Goal: Information Seeking & Learning: Compare options

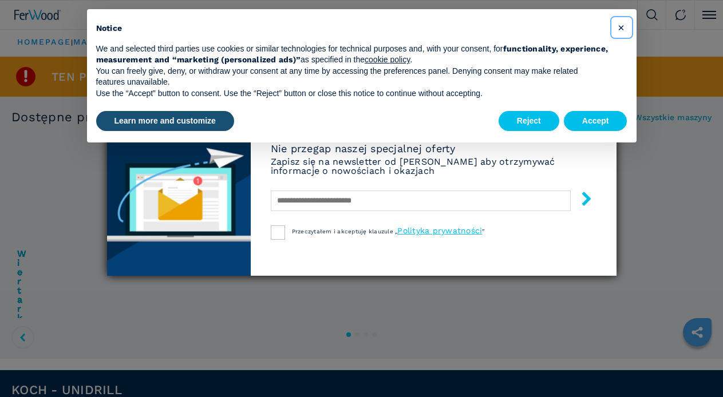
click at [621, 27] on span "×" at bounding box center [620, 28] width 7 height 14
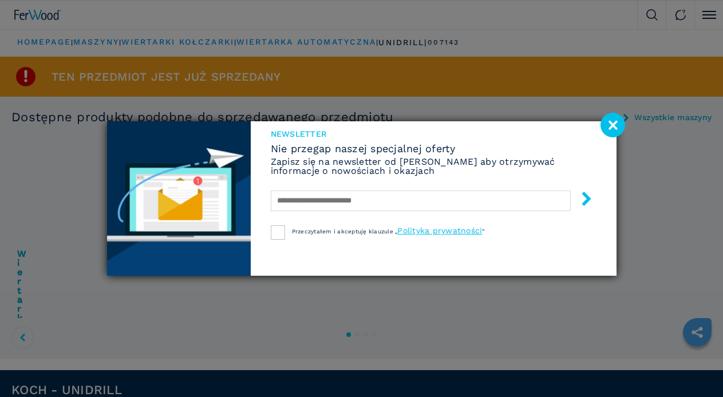
click at [608, 122] on image at bounding box center [612, 125] width 25 height 25
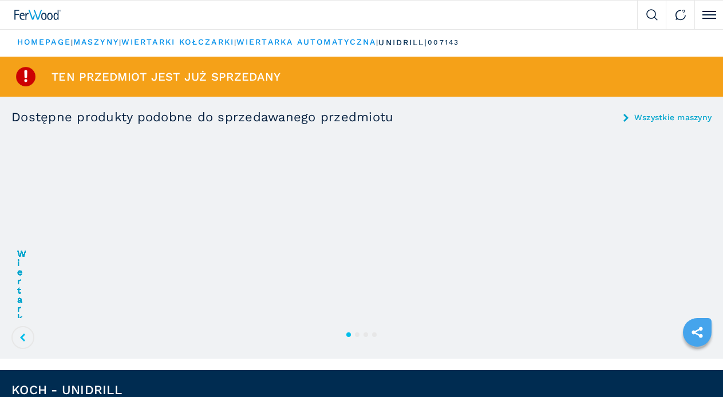
click at [0, 0] on img at bounding box center [0, 0] width 0 height 0
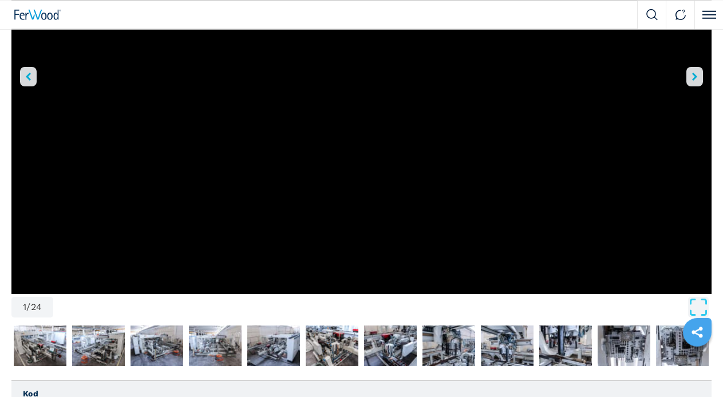
scroll to position [312, 0]
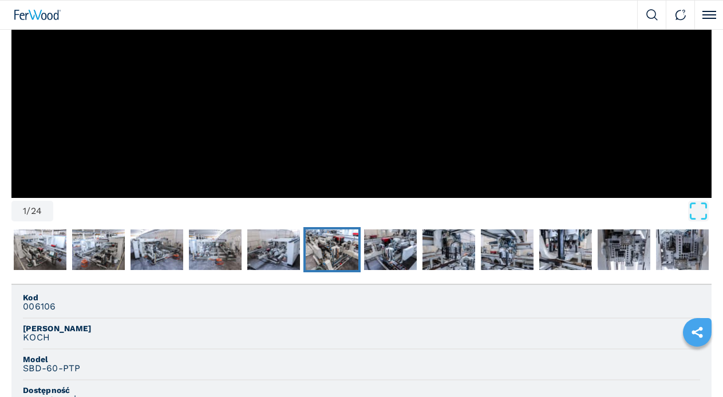
click at [334, 229] on img "Go to Slide 7" at bounding box center [332, 249] width 53 height 41
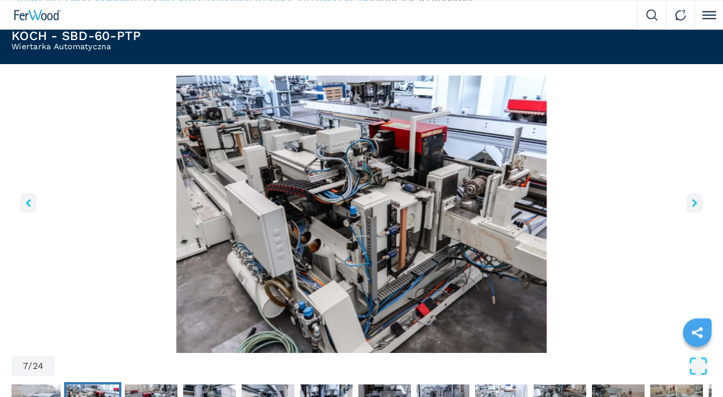
scroll to position [20, 0]
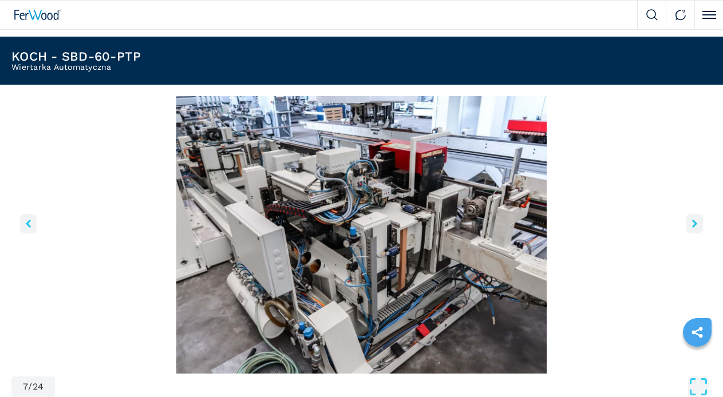
click at [268, 291] on img "Go to Slide 7" at bounding box center [361, 235] width 700 height 278
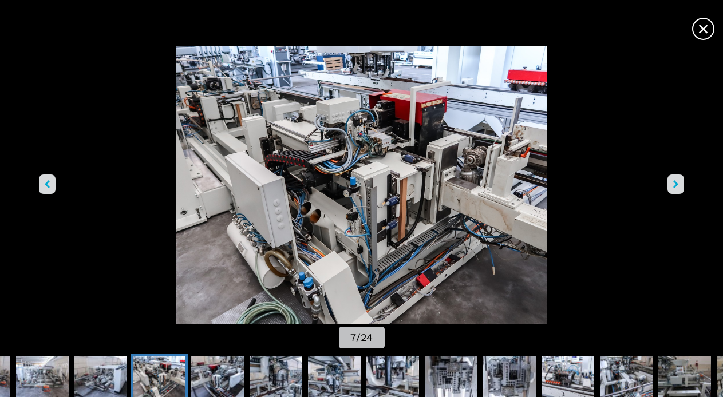
click at [673, 180] on icon "right-button" at bounding box center [675, 184] width 5 height 8
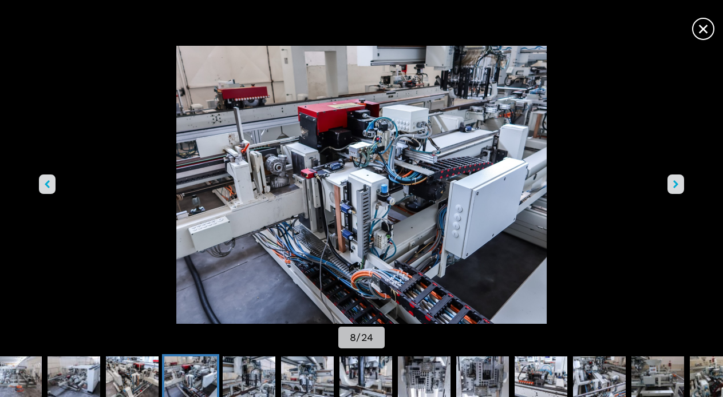
click at [673, 180] on icon "right-button" at bounding box center [675, 184] width 5 height 8
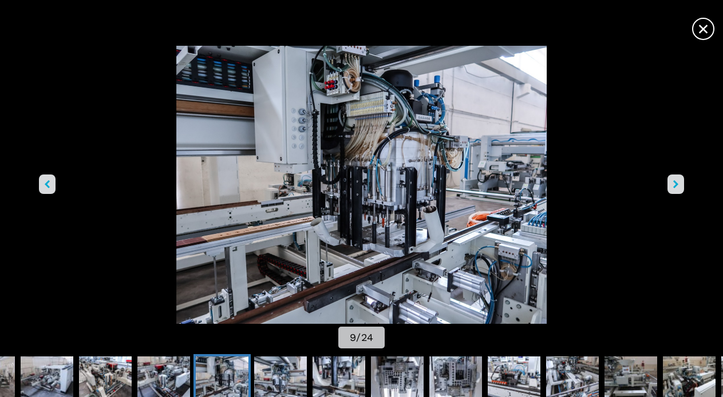
click at [693, 22] on span "×" at bounding box center [703, 27] width 20 height 20
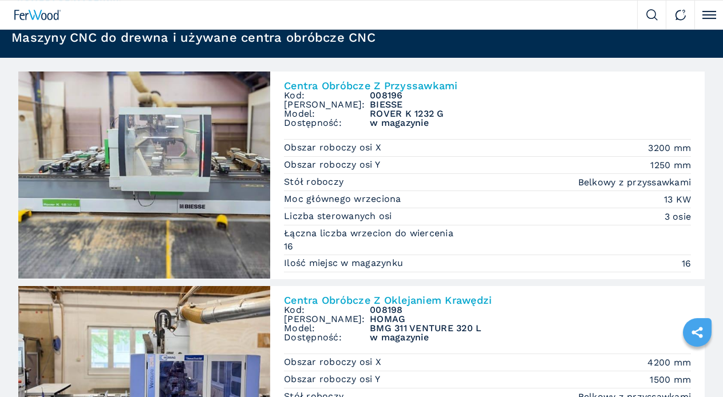
scroll to position [117, 0]
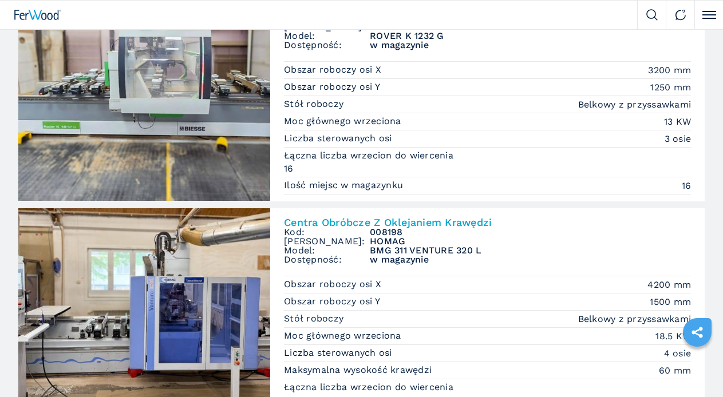
click at [0, 0] on span "Wiertarki elastyczne" at bounding box center [0, 0] width 0 height 0
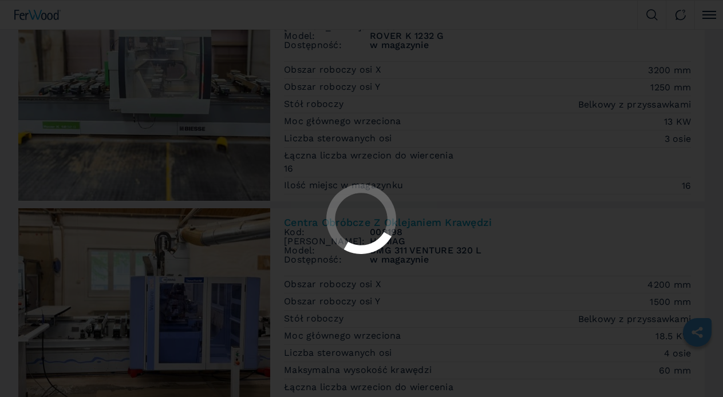
select select "**********"
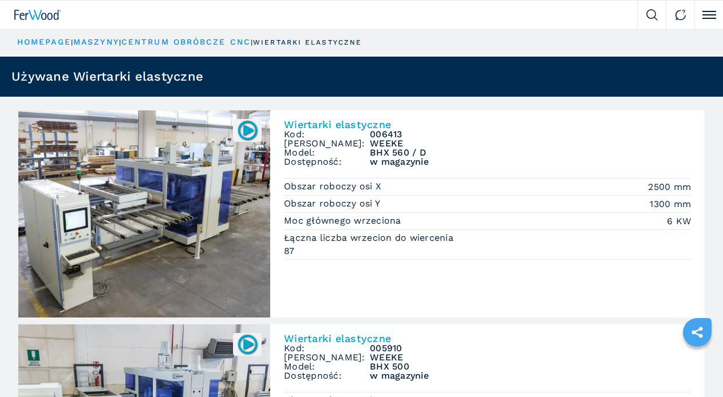
click at [0, 0] on img at bounding box center [0, 0] width 0 height 0
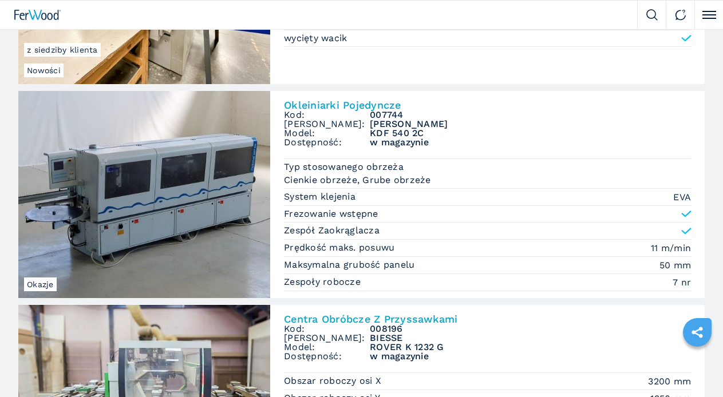
scroll to position [58, 0]
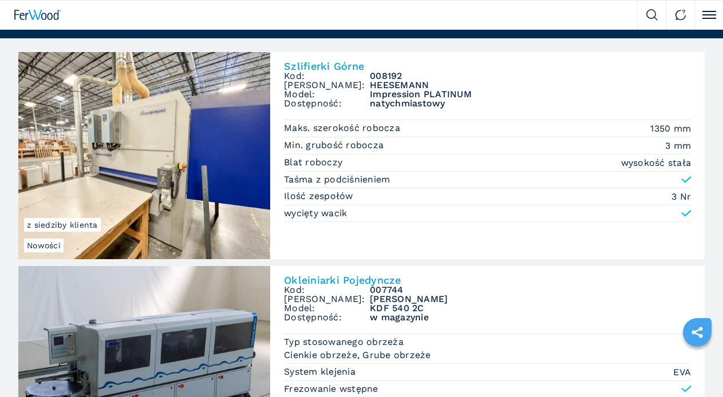
click at [0, 0] on select "**********" at bounding box center [0, 0] width 0 height 0
select select "****"
click option "****" at bounding box center [0, 0] width 0 height 0
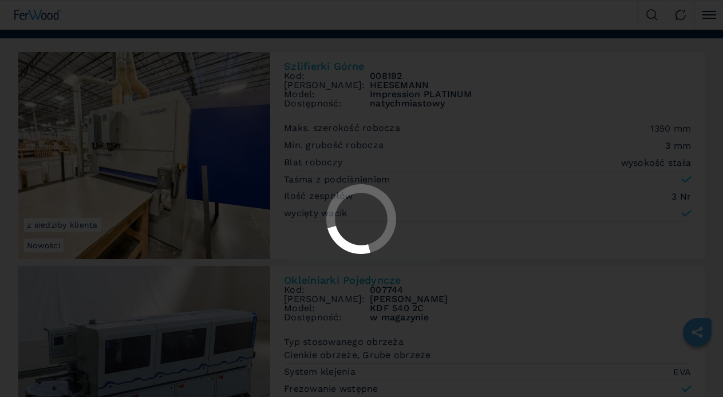
select select "****"
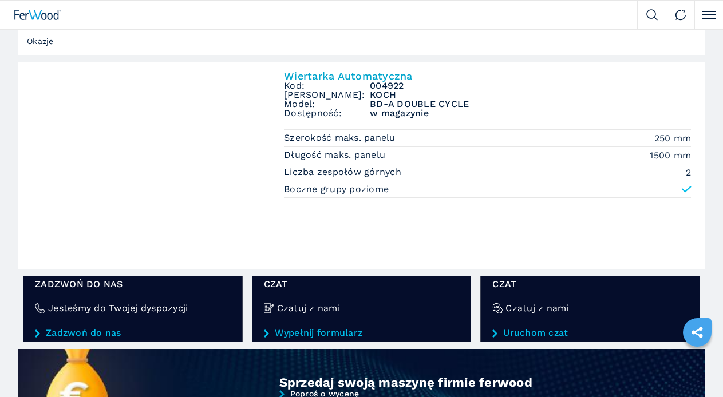
scroll to position [749, 0]
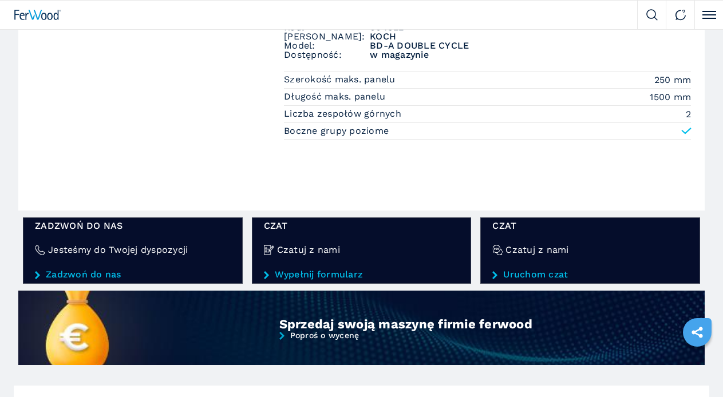
click at [0, 0] on img at bounding box center [0, 0] width 0 height 0
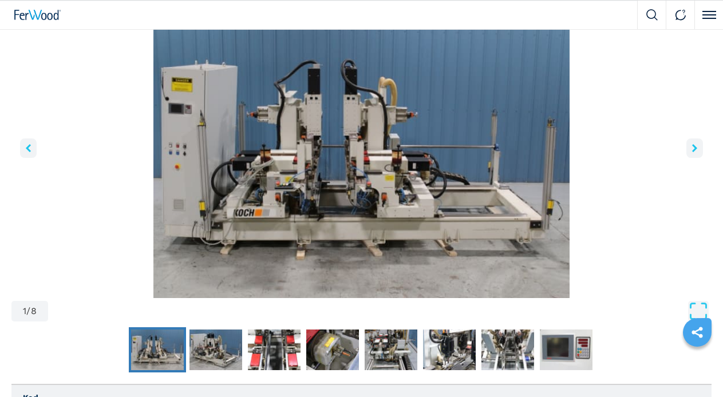
scroll to position [117, 0]
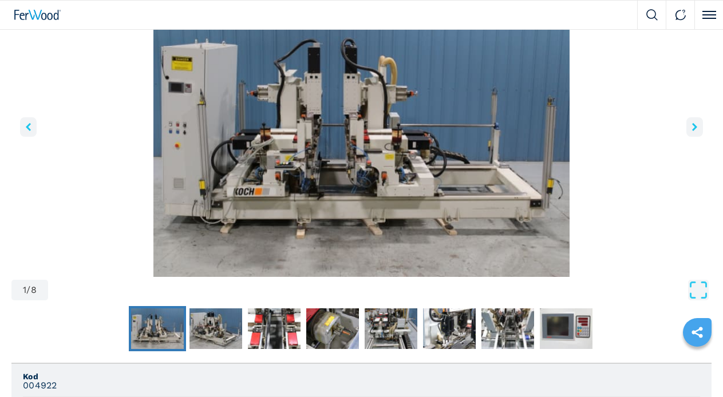
click at [692, 131] on icon "right-button" at bounding box center [694, 127] width 5 height 8
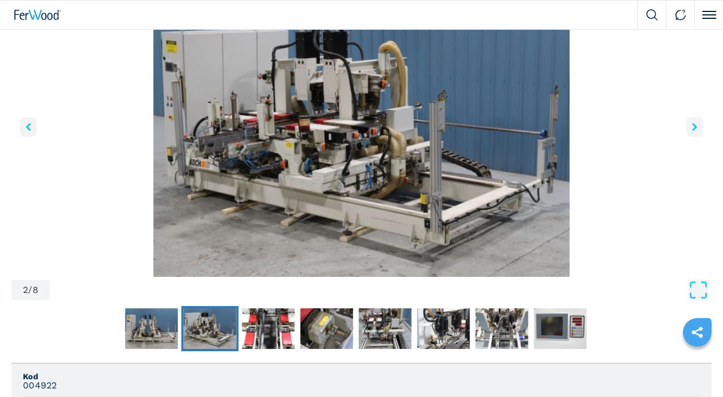
click at [692, 131] on icon "right-button" at bounding box center [694, 127] width 5 height 8
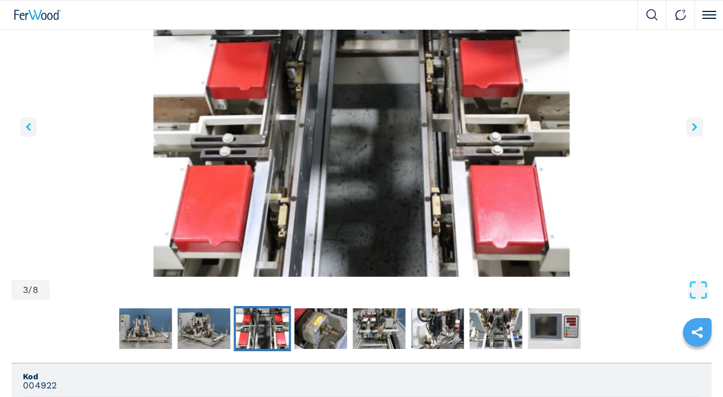
click at [692, 131] on icon "right-button" at bounding box center [694, 127] width 5 height 8
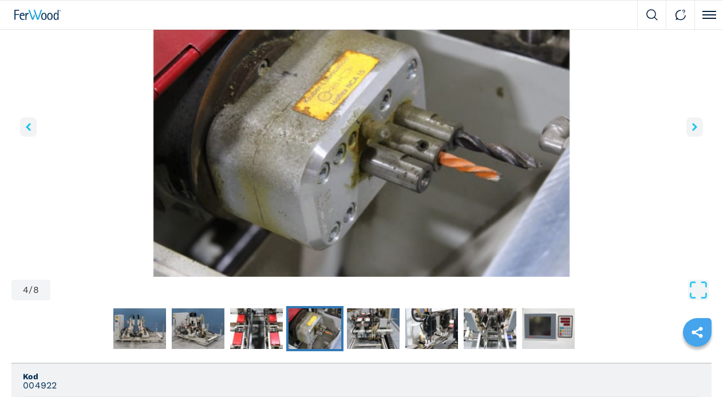
click at [692, 131] on icon "right-button" at bounding box center [694, 127] width 5 height 8
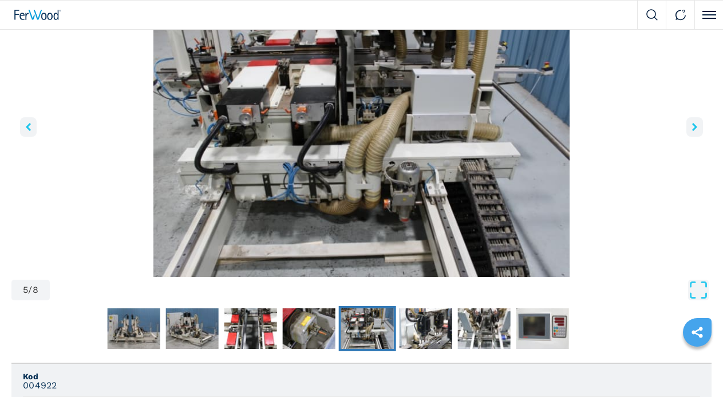
click at [692, 131] on icon "right-button" at bounding box center [694, 127] width 5 height 8
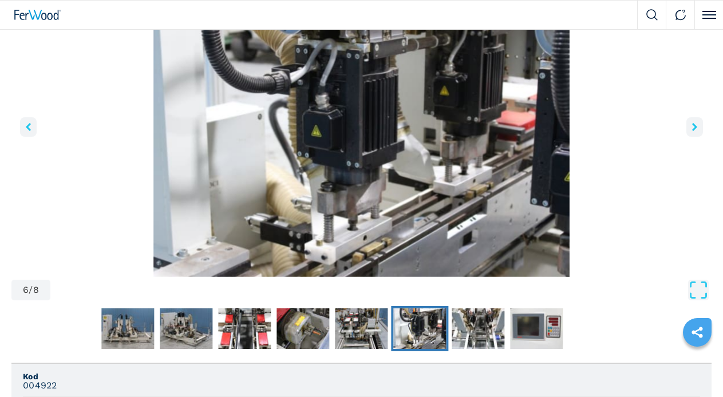
click at [692, 131] on icon "right-button" at bounding box center [694, 127] width 5 height 8
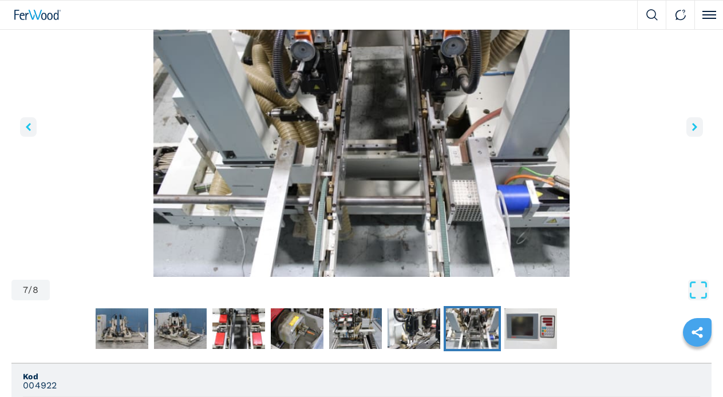
click at [692, 131] on icon "right-button" at bounding box center [694, 127] width 5 height 8
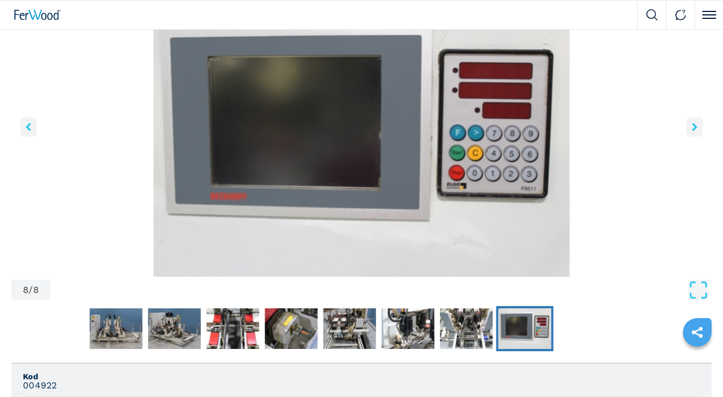
click at [692, 131] on icon "right-button" at bounding box center [694, 127] width 5 height 8
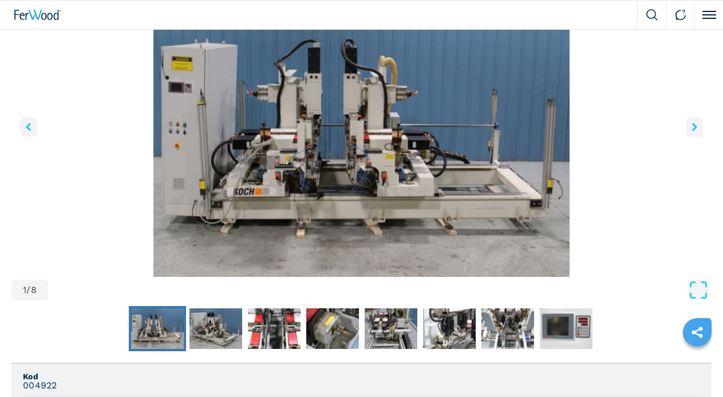
click at [692, 131] on icon "right-button" at bounding box center [694, 127] width 5 height 8
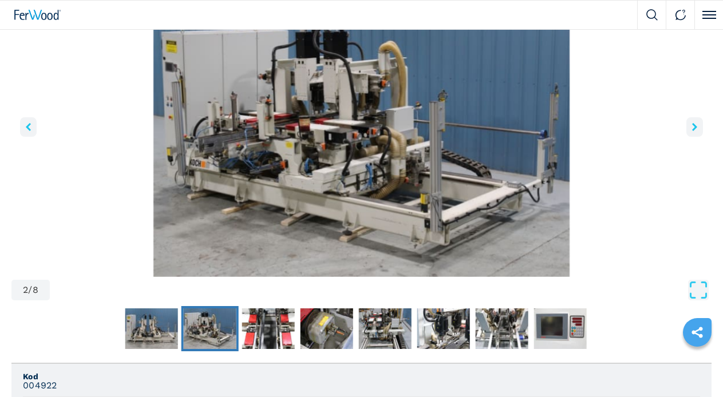
click at [692, 131] on icon "right-button" at bounding box center [694, 127] width 5 height 8
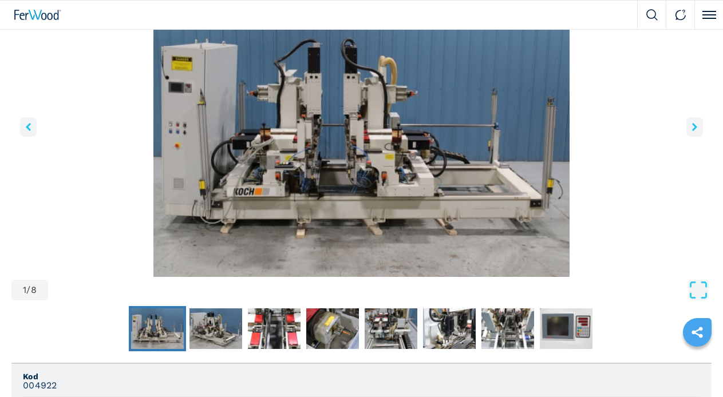
select select "****"
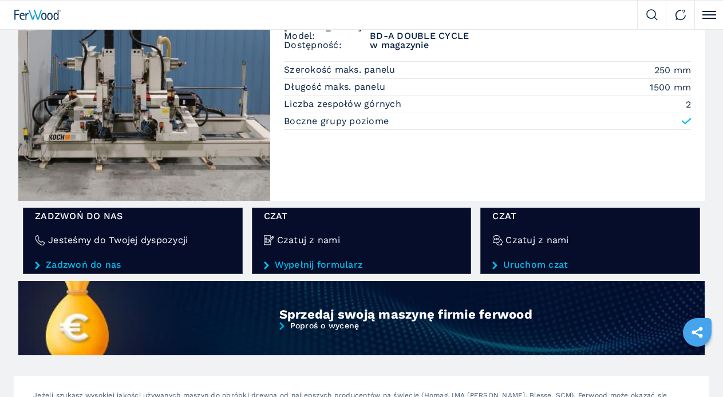
scroll to position [525, 0]
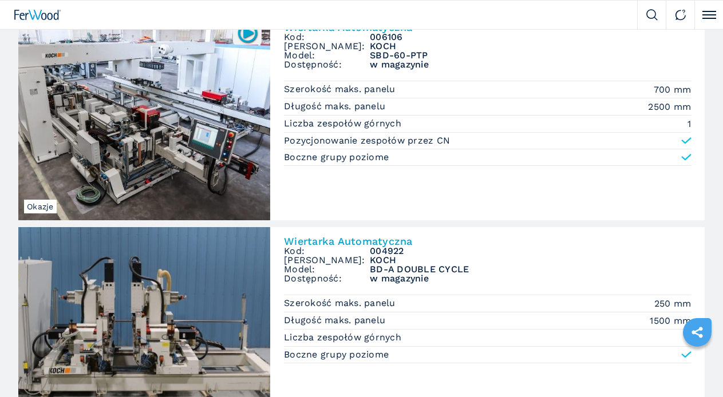
click at [0, 0] on img at bounding box center [0, 0] width 0 height 0
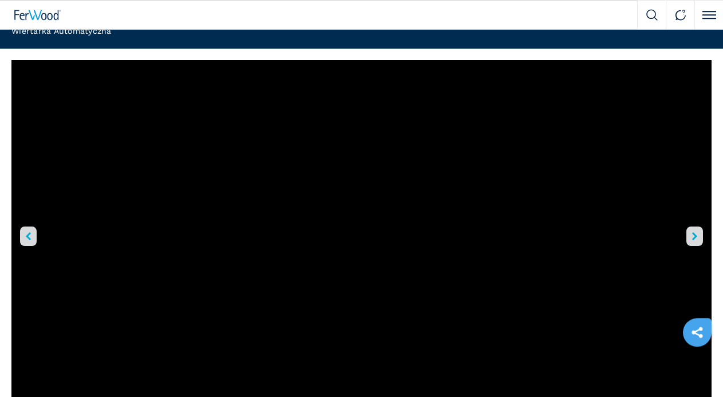
scroll to position [58, 0]
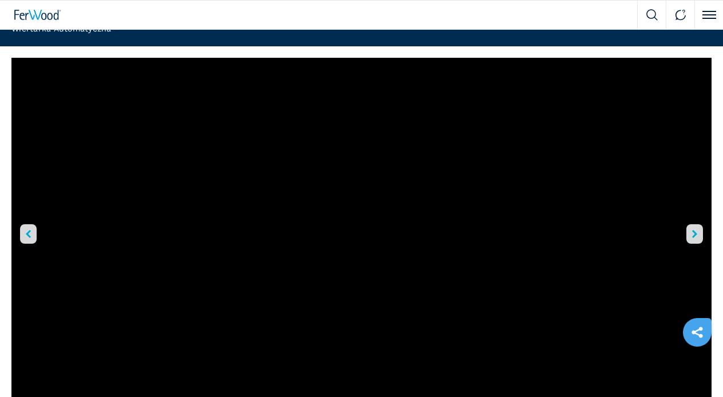
click at [692, 238] on icon "right-button" at bounding box center [694, 234] width 5 height 8
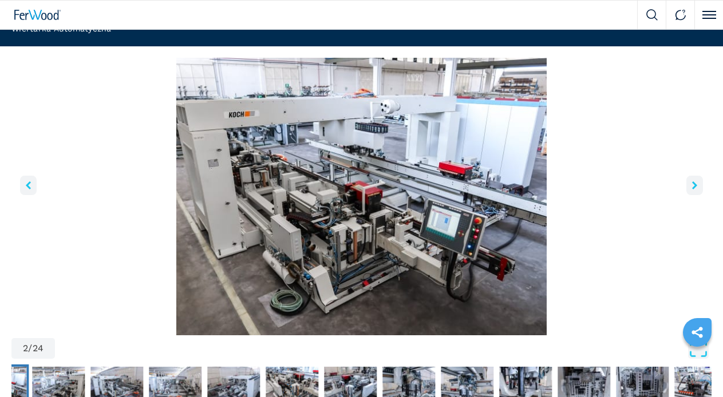
click at [692, 189] on icon "right-button" at bounding box center [694, 185] width 5 height 8
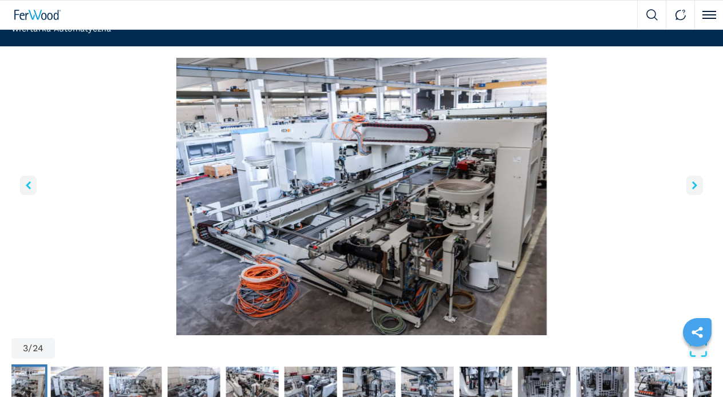
click at [692, 189] on icon "right-button" at bounding box center [694, 185] width 5 height 8
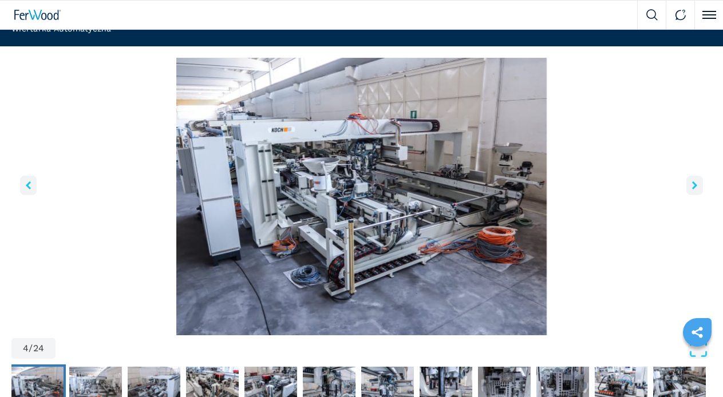
click at [692, 189] on icon "right-button" at bounding box center [694, 185] width 5 height 8
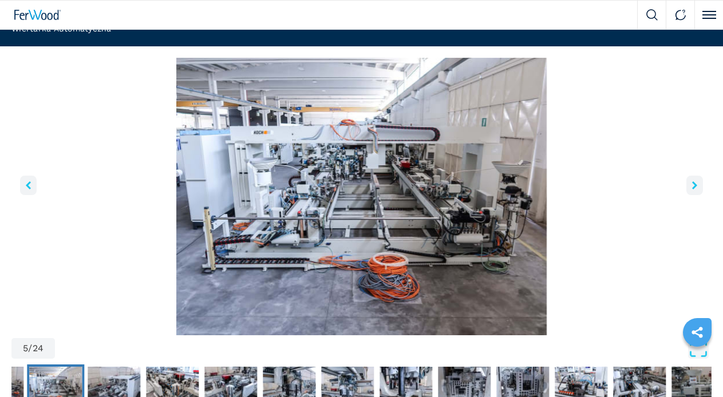
click at [692, 189] on icon "right-button" at bounding box center [694, 185] width 5 height 8
